Goal: Information Seeking & Learning: Check status

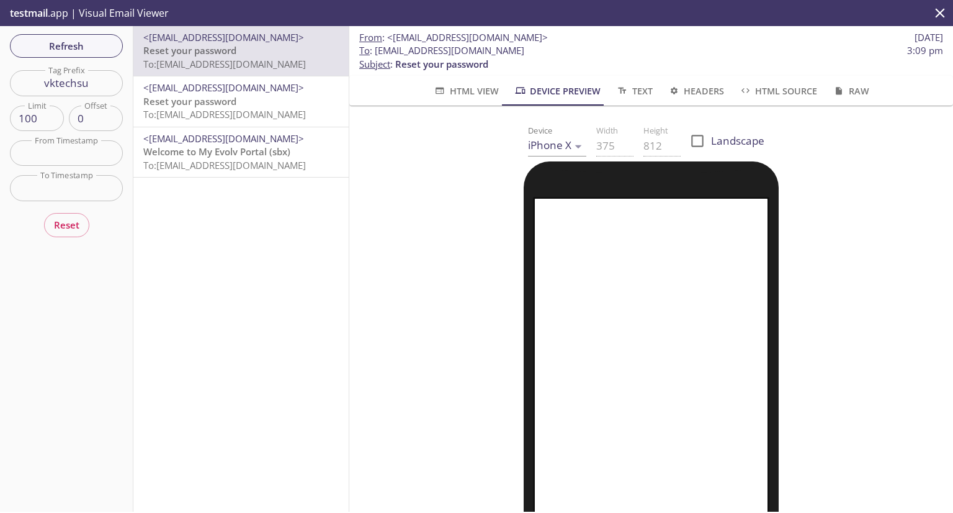
scroll to position [137, 0]
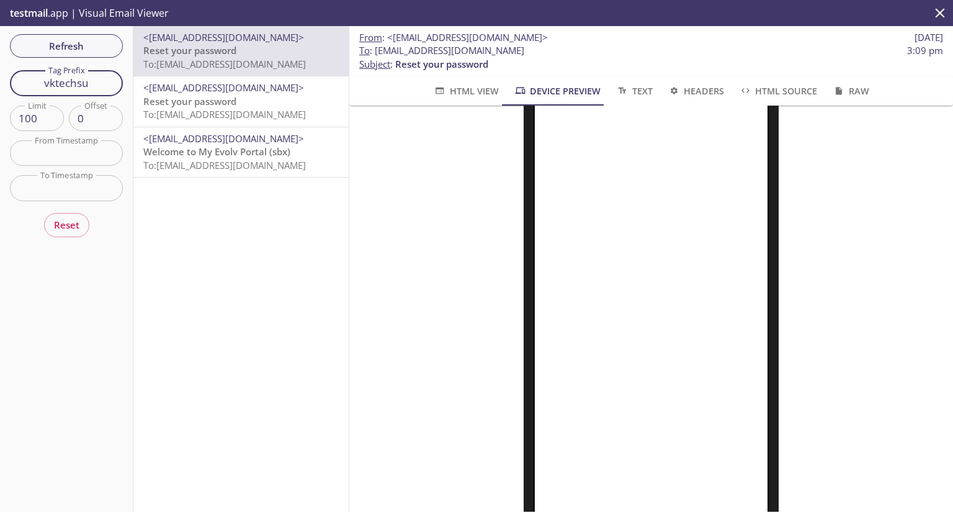
drag, startPoint x: 97, startPoint y: 74, endPoint x: 37, endPoint y: 80, distance: 60.5
click at [37, 80] on input "vktechsu" at bounding box center [66, 82] width 113 height 25
type input "м"
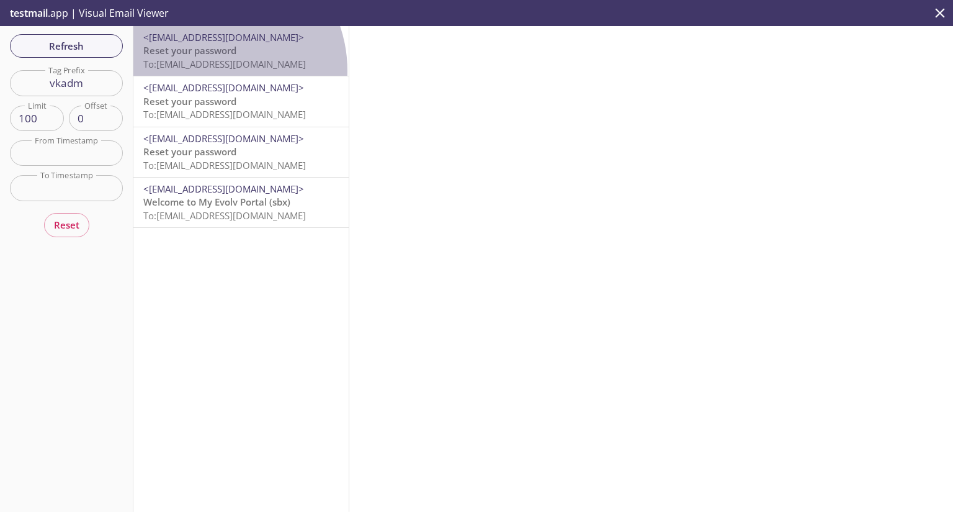
click at [208, 71] on div "<[EMAIL_ADDRESS][DOMAIN_NAME]> Reset your password To: [EMAIL_ADDRESS][DOMAIN_N…" at bounding box center [240, 51] width 215 height 50
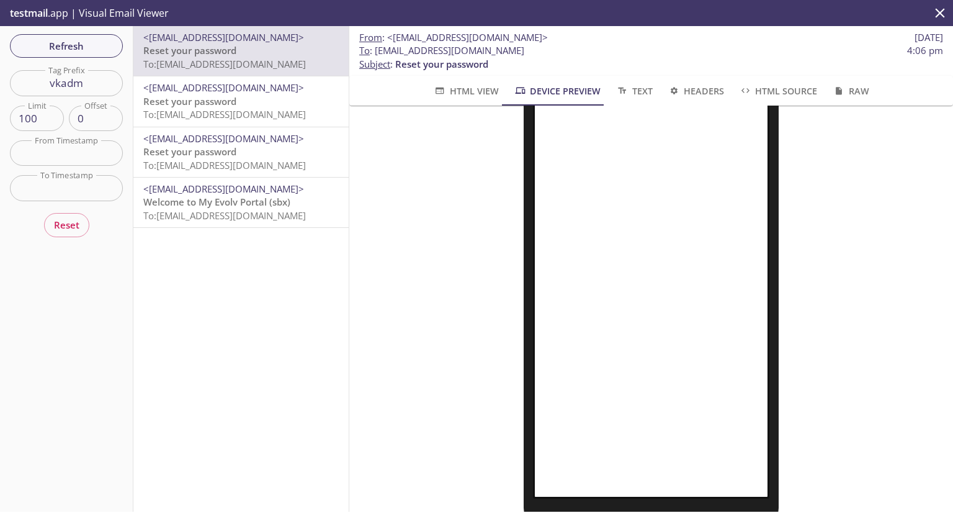
scroll to position [208, 0]
drag, startPoint x: 87, startPoint y: 85, endPoint x: 59, endPoint y: 92, distance: 28.9
click at [59, 92] on input "vkadm" at bounding box center [66, 82] width 113 height 25
type input "vktodel"
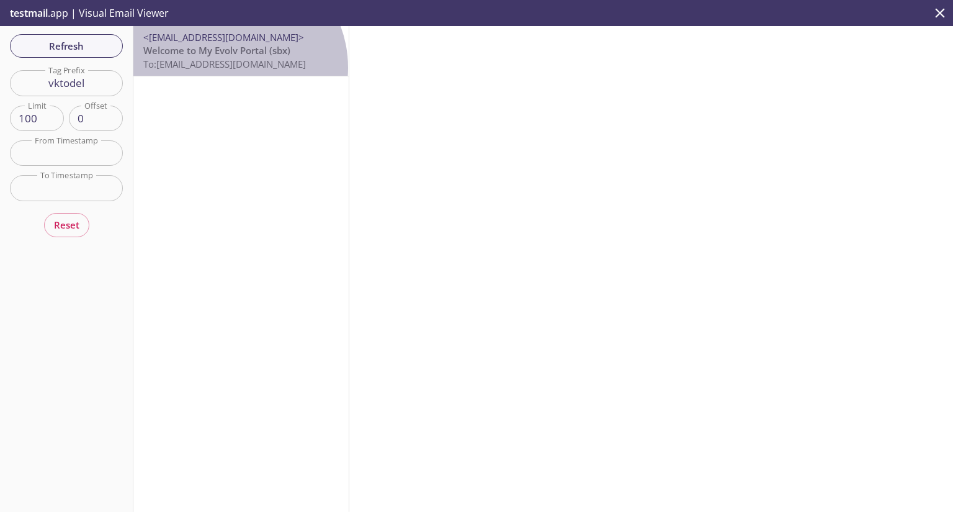
click at [230, 68] on span "To: [EMAIL_ADDRESS][DOMAIN_NAME]" at bounding box center [224, 64] width 163 height 12
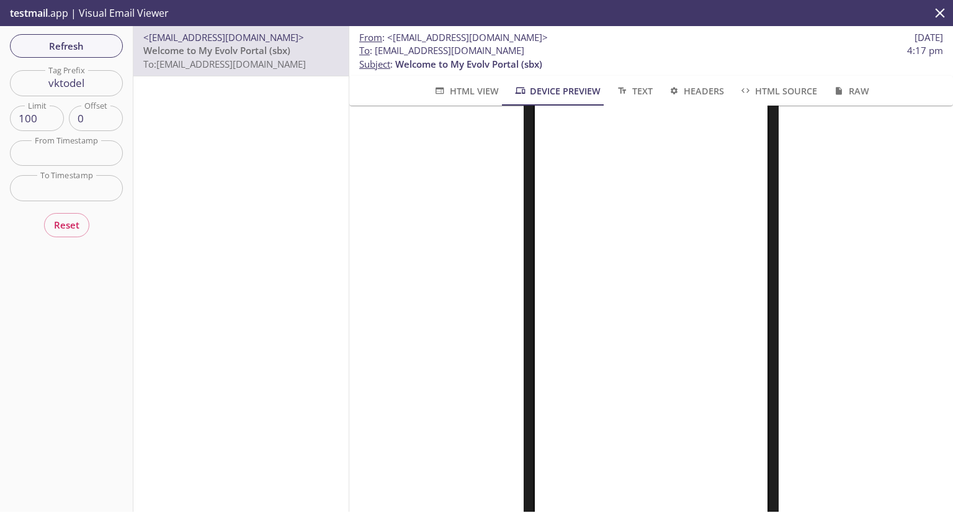
scroll to position [139, 0]
